Goal: Task Accomplishment & Management: Use online tool/utility

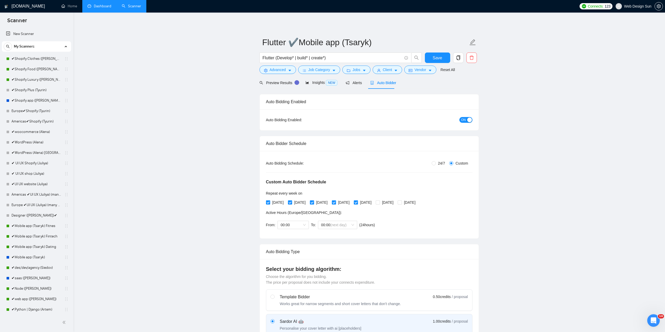
click at [97, 7] on link "Dashboard" at bounding box center [100, 6] width 24 height 4
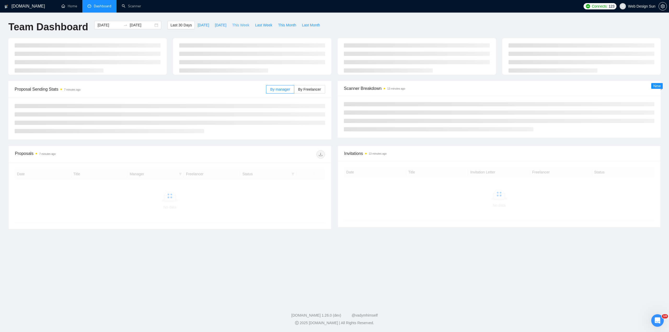
click at [238, 26] on span "This Week" at bounding box center [240, 25] width 17 height 6
type input "[DATE]"
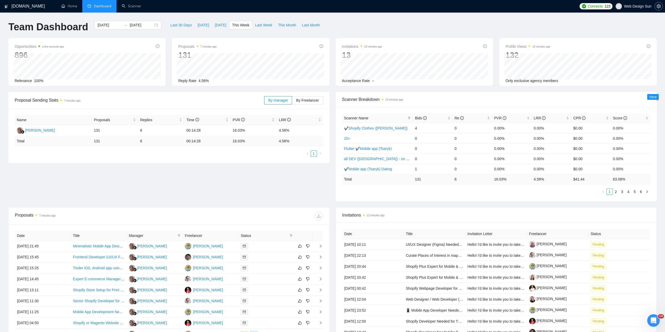
click at [656, 5] on span "setting" at bounding box center [659, 6] width 8 height 4
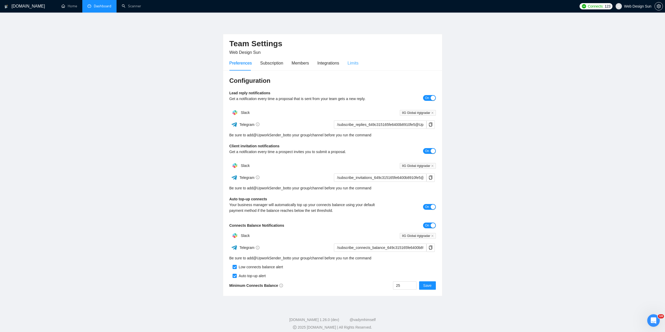
click at [357, 68] on div "Limits" at bounding box center [353, 63] width 11 height 15
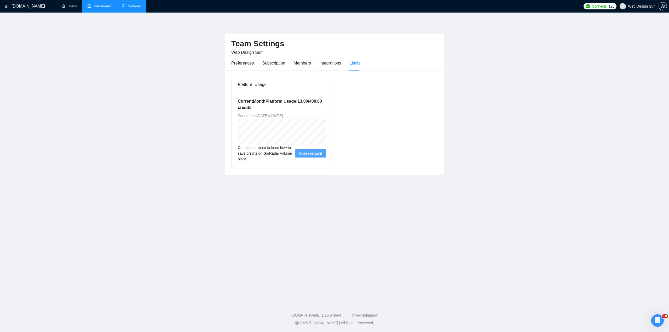
click at [132, 6] on link "Scanner" at bounding box center [131, 6] width 19 height 4
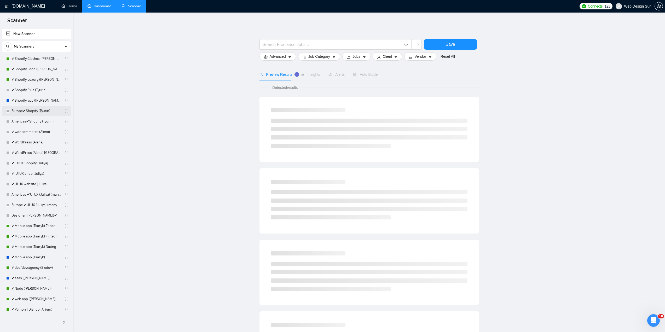
click at [41, 113] on link "Europe✔Shopify (Tyurin)" at bounding box center [36, 111] width 50 height 10
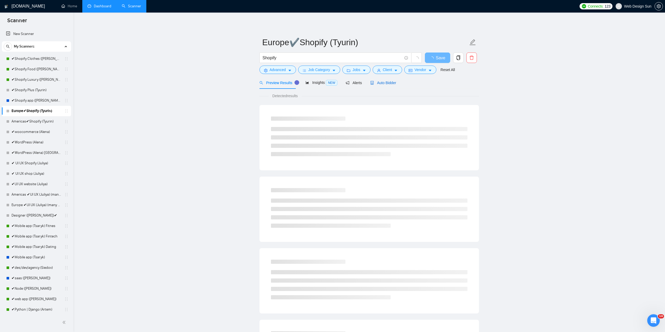
click at [376, 81] on span "Auto Bidder" at bounding box center [383, 83] width 26 height 4
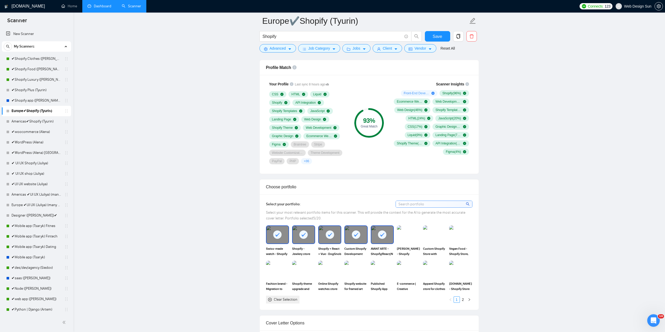
scroll to position [287, 0]
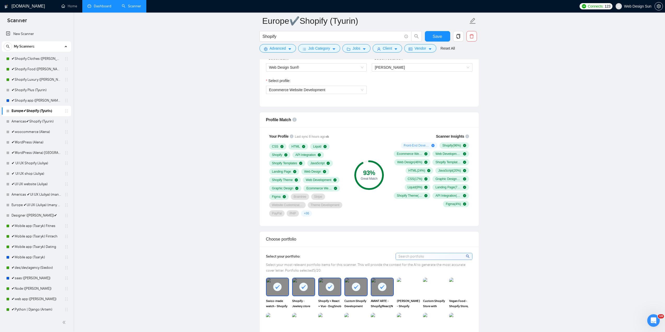
drag, startPoint x: 35, startPoint y: 144, endPoint x: 168, endPoint y: 137, distance: 132.9
click at [35, 144] on link "✔WordPress (Alena)" at bounding box center [36, 142] width 50 height 10
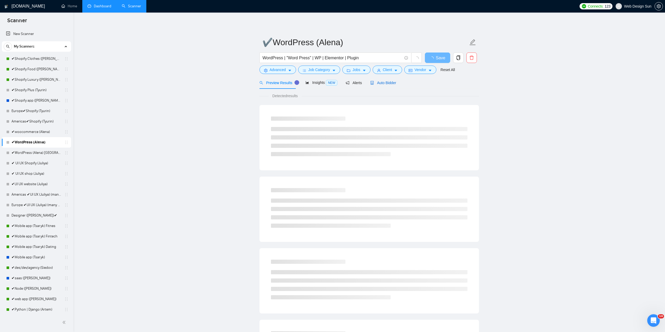
click at [377, 85] on span "Auto Bidder" at bounding box center [383, 83] width 26 height 4
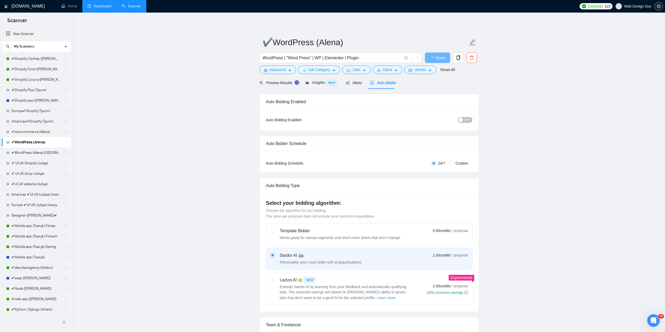
radio input "false"
radio input "true"
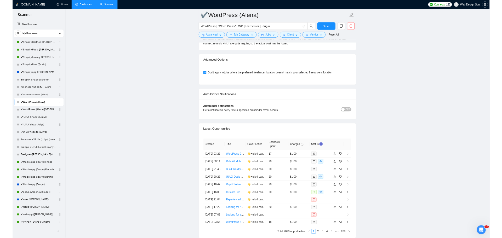
scroll to position [1322, 0]
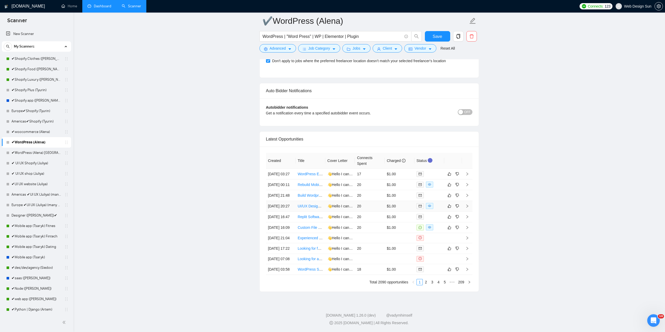
click at [404, 201] on td "$1.00" at bounding box center [400, 206] width 30 height 11
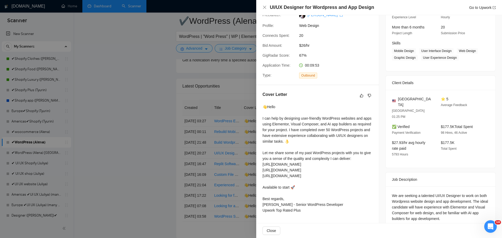
scroll to position [9, 0]
